Goal: Find specific page/section: Find specific page/section

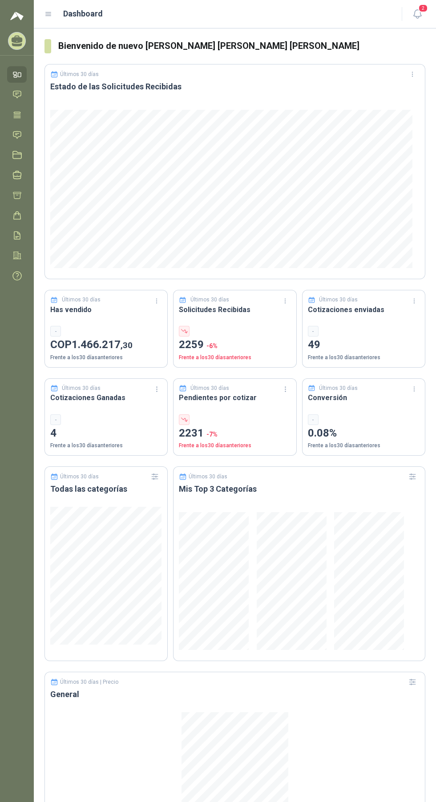
click at [17, 175] on icon at bounding box center [16, 174] width 9 height 9
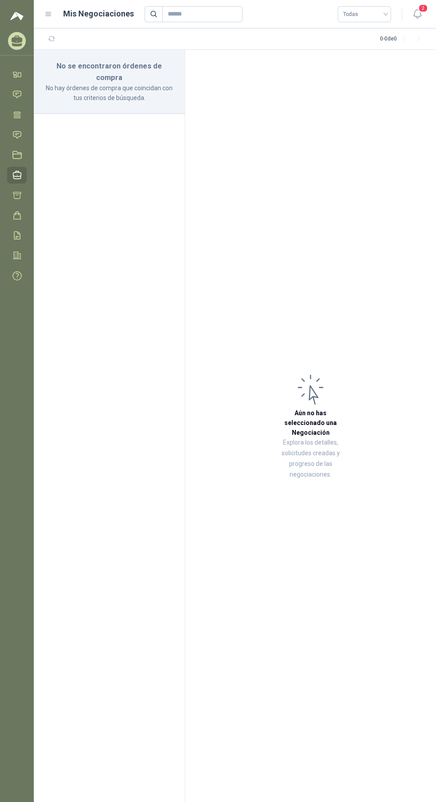
click at [17, 155] on icon at bounding box center [16, 154] width 9 height 9
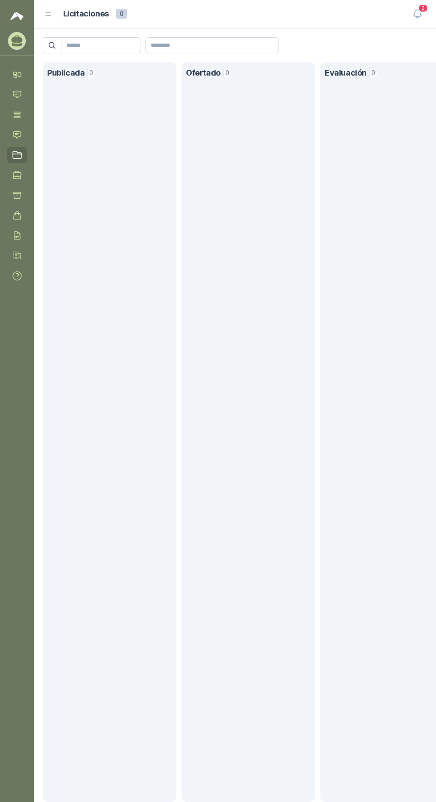
click at [16, 132] on icon at bounding box center [16, 134] width 9 height 9
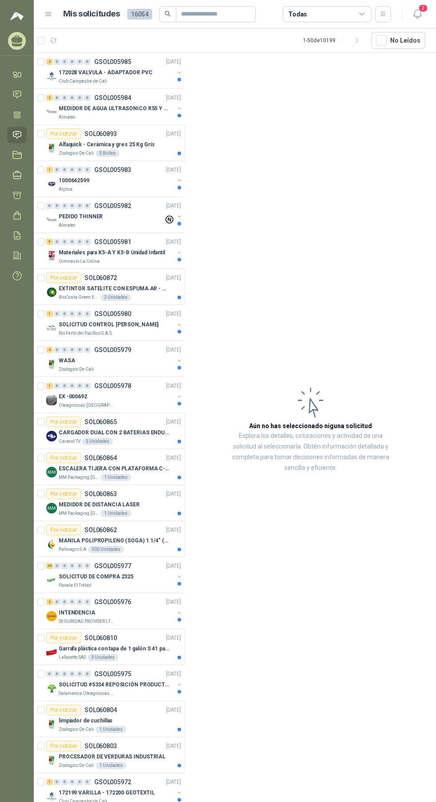
click at [14, 117] on icon at bounding box center [16, 114] width 9 height 9
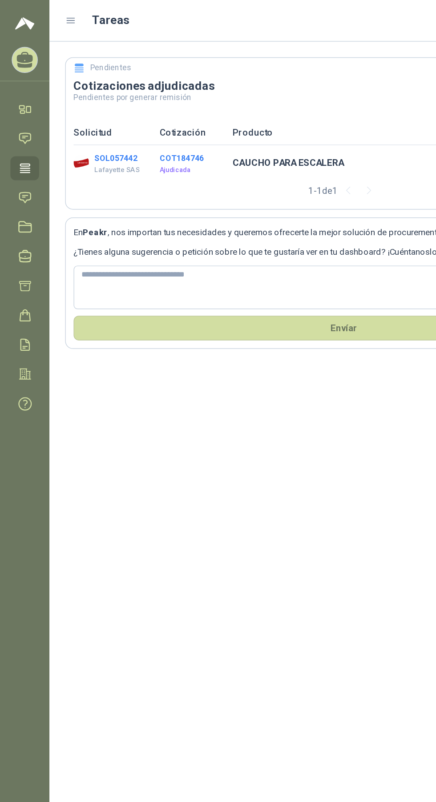
click at [81, 107] on button "SOL057442" at bounding box center [78, 108] width 29 height 6
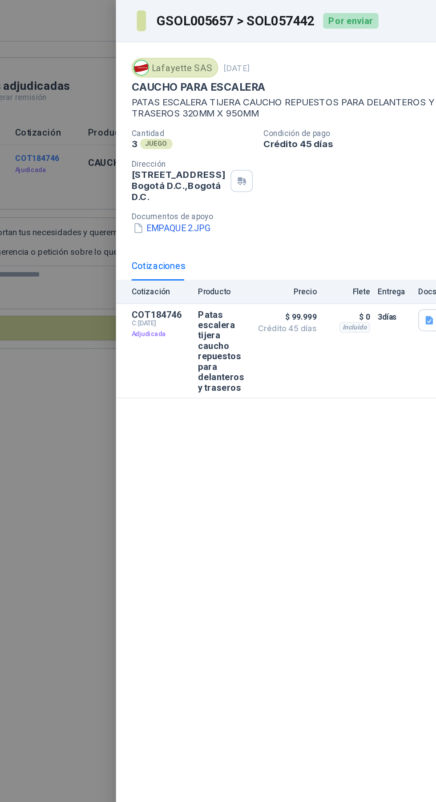
click at [233, 154] on button "EMPAQUE 2.JPG" at bounding box center [216, 155] width 55 height 9
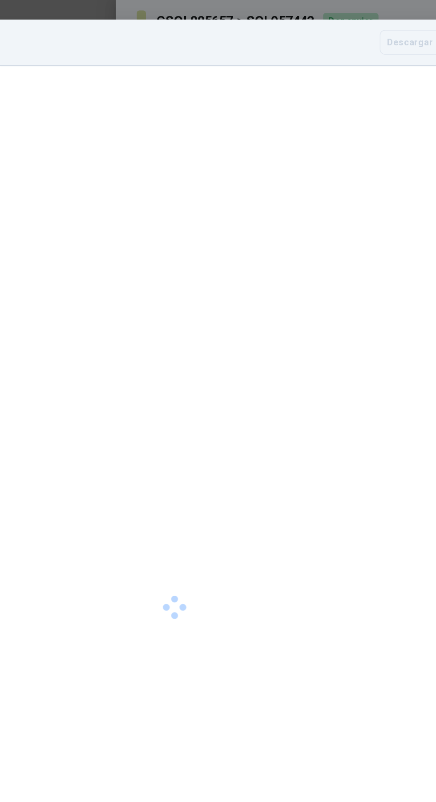
scroll to position [13, 0]
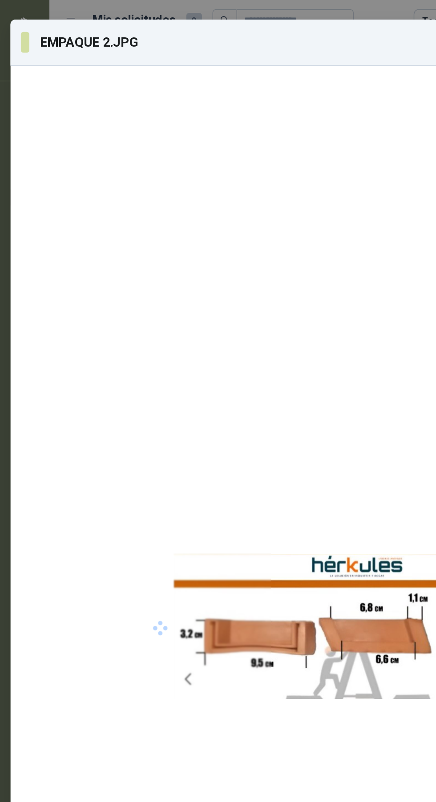
click at [203, 252] on div at bounding box center [218, 428] width 199 height 352
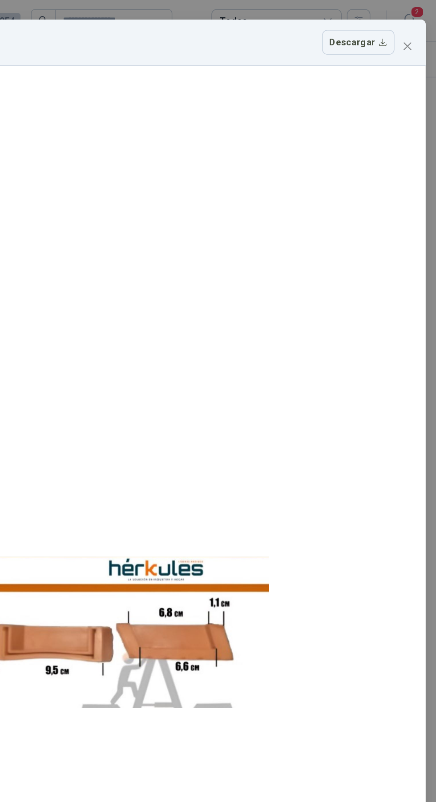
click at [413, 28] on icon "close" at bounding box center [416, 31] width 7 height 7
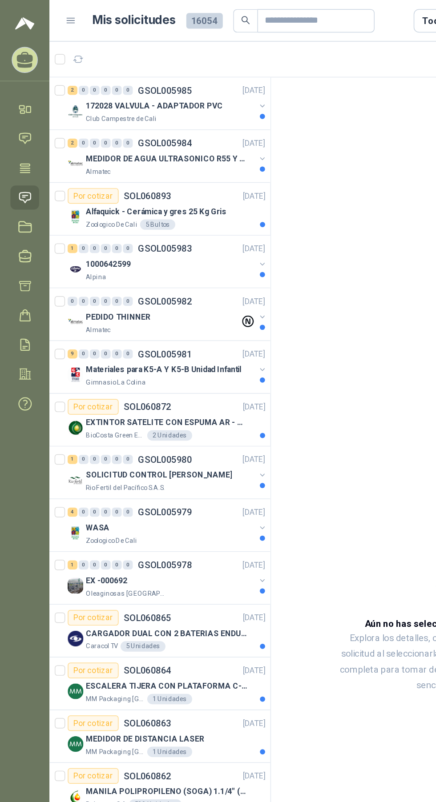
click at [16, 235] on icon at bounding box center [16, 235] width 9 height 9
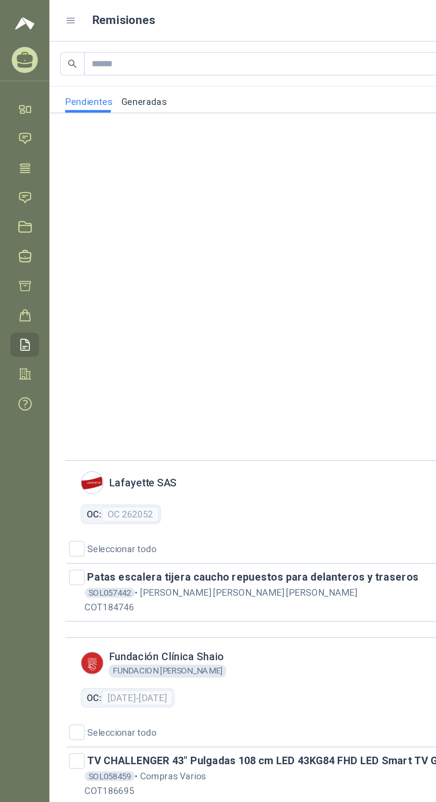
click at [16, 218] on icon at bounding box center [16, 215] width 9 height 9
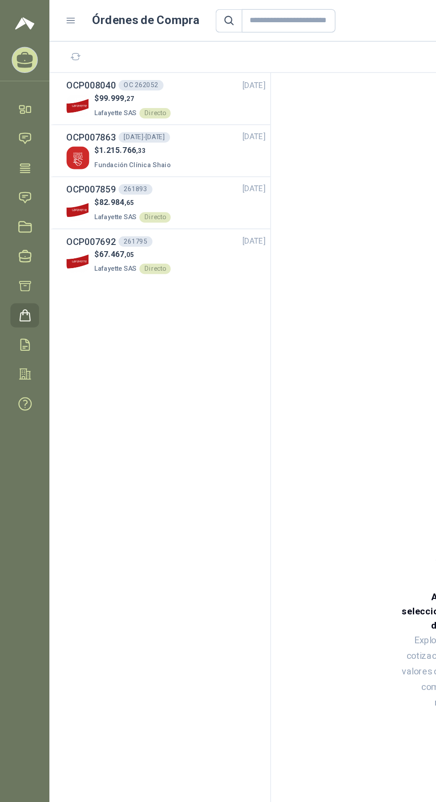
click at [131, 66] on div "$ 99.999 ,27 Lafayette SAS Directo" at bounding box center [113, 72] width 136 height 18
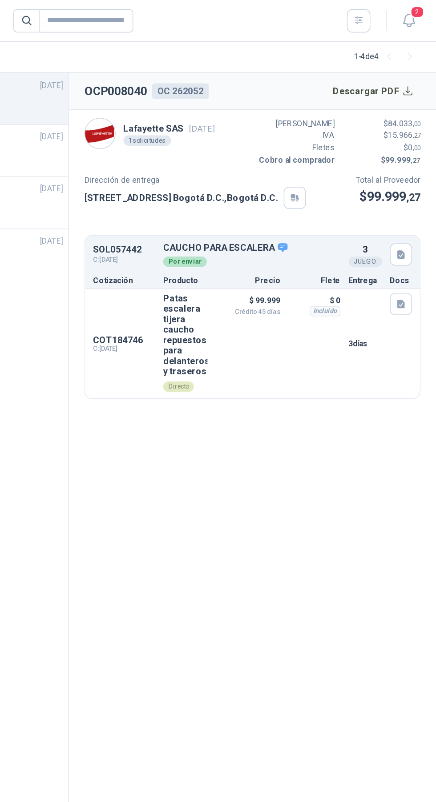
click at [412, 174] on icon "button" at bounding box center [411, 174] width 5 height 6
click at [393, 153] on button "EMPAQUE 2.JPG" at bounding box center [386, 153] width 55 height 9
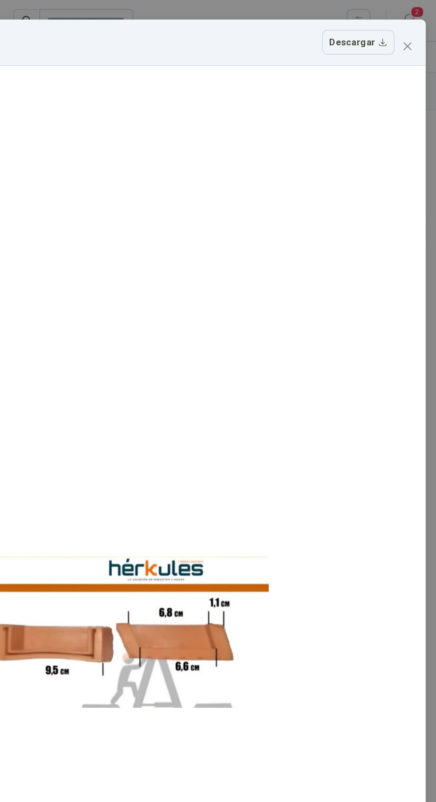
scroll to position [13, 0]
click at [388, 20] on button "Descargar" at bounding box center [382, 28] width 49 height 17
click at [414, 29] on icon "close" at bounding box center [416, 31] width 5 height 5
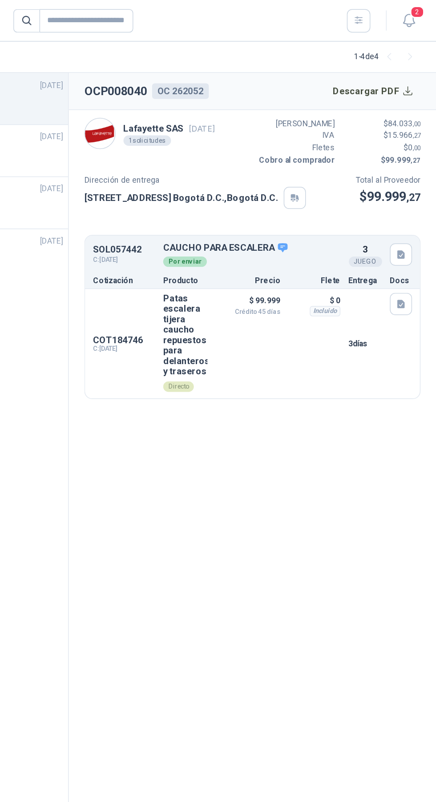
click at [413, 208] on icon "button" at bounding box center [412, 208] width 8 height 8
click at [398, 189] on button "EMPAQUE 2.JPG" at bounding box center [386, 187] width 55 height 9
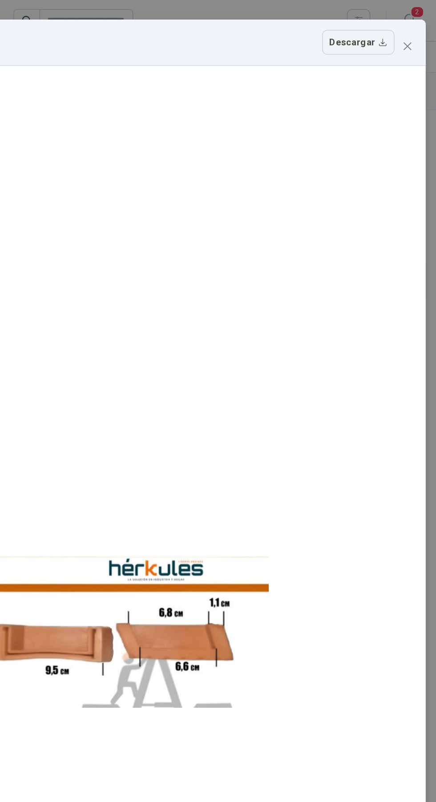
click at [414, 29] on icon "close" at bounding box center [416, 31] width 5 height 5
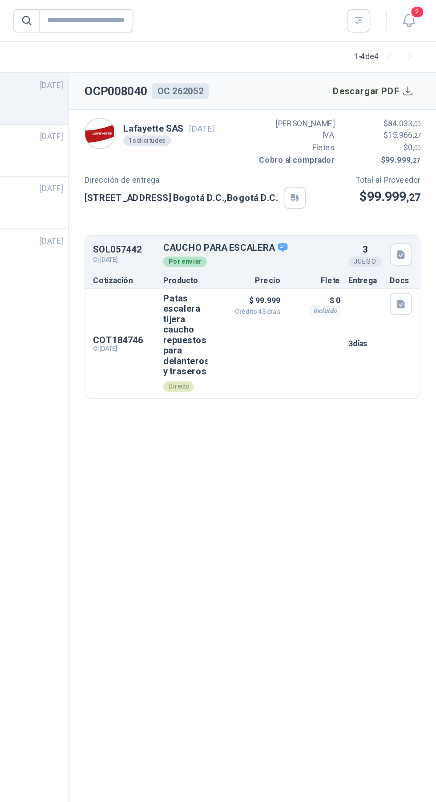
click at [412, 174] on icon "button" at bounding box center [411, 174] width 5 height 6
click at [413, 207] on icon "button" at bounding box center [411, 208] width 5 height 6
click at [268, 166] on p "CAUCHO PARA ESCALERA" at bounding box center [309, 169] width 121 height 8
click at [266, 169] on p "CAUCHO PARA ESCALERA" at bounding box center [309, 169] width 121 height 8
click at [357, 345] on section "OCP008040 OC 262052 Descargar PDF Lafayette SAS [DATE] 1 solicitudes Valor Brut…" at bounding box center [310, 426] width 251 height 752
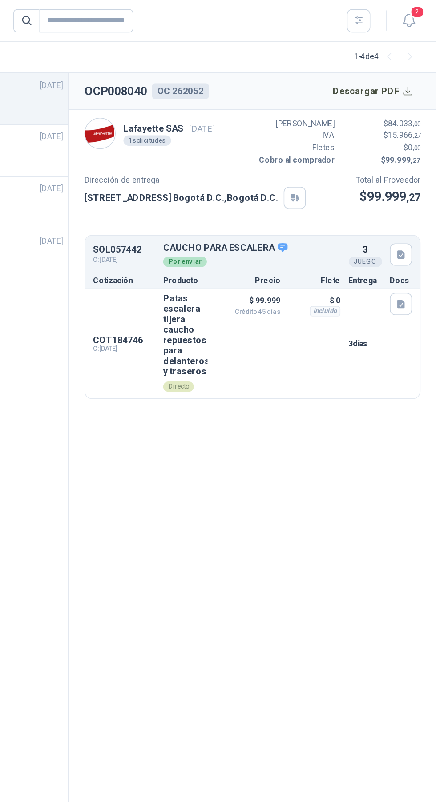
click at [417, 206] on button "button" at bounding box center [411, 207] width 15 height 15
click at [382, 327] on section "OCP008040 OC 262052 Descargar PDF Lafayette SAS [DATE] 1 solicitudes Valor Brut…" at bounding box center [310, 426] width 251 height 752
click at [412, 173] on icon "button" at bounding box center [411, 174] width 5 height 6
click at [390, 154] on button "EMPAQUE 2.JPG" at bounding box center [386, 153] width 55 height 9
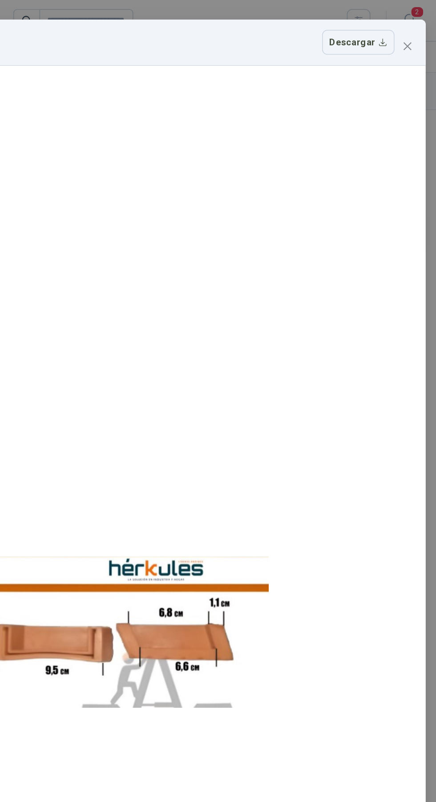
click at [414, 29] on icon "close" at bounding box center [416, 31] width 5 height 5
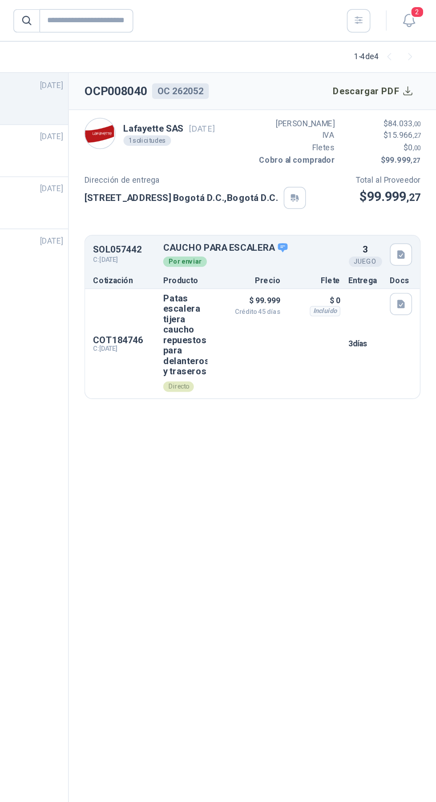
click at [280, 260] on div "Detalles" at bounding box center [280, 234] width 0 height 69
click at [215, 234] on p "COT184746" at bounding box center [222, 232] width 43 height 7
click at [0, 0] on button "Detalles" at bounding box center [0, 0] width 0 height 0
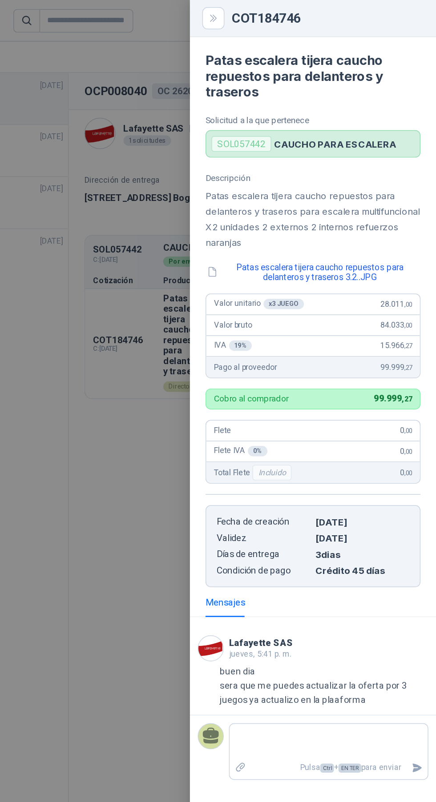
scroll to position [0, 0]
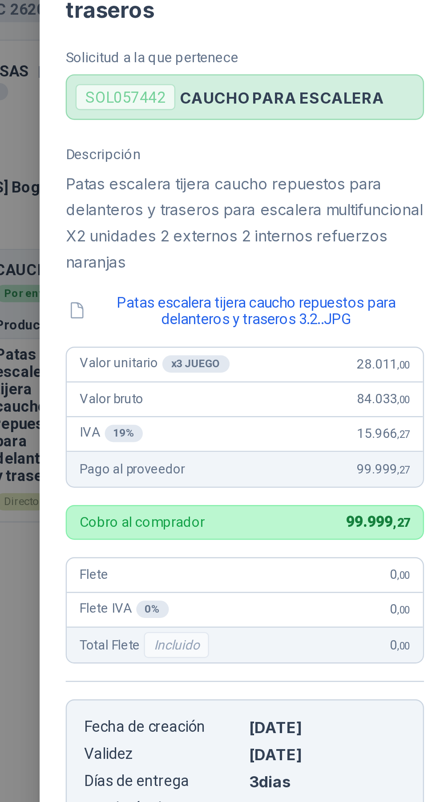
click at [373, 186] on button "Patas escalera tijera caucho repuestos para delanteros y traseros 3.2..JPG" at bounding box center [351, 185] width 147 height 15
